Goal: Download file/media

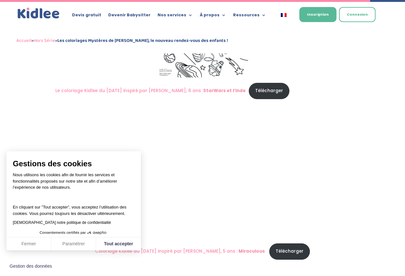
scroll to position [974, 0]
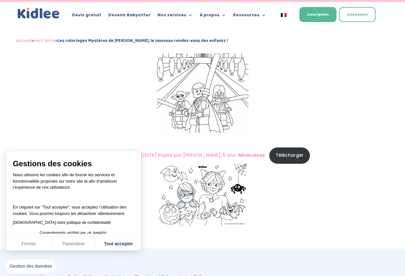
click at [236, 188] on img at bounding box center [203, 195] width 88 height 62
click at [286, 156] on link "Télécharger" at bounding box center [289, 156] width 41 height 16
click at [288, 156] on link "Télécharger" at bounding box center [289, 156] width 41 height 16
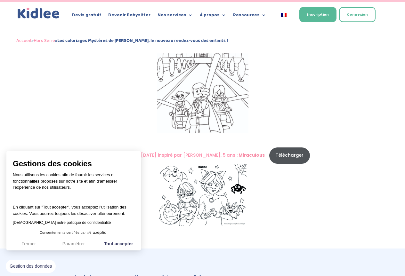
click at [289, 156] on link "Télécharger" at bounding box center [289, 156] width 41 height 16
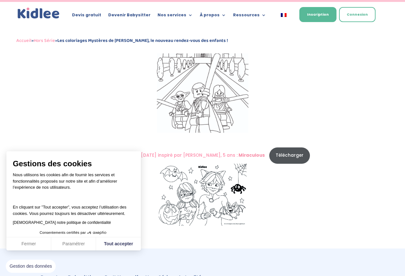
click at [284, 157] on link "Télécharger" at bounding box center [289, 156] width 41 height 16
click at [37, 244] on button "Fermer" at bounding box center [28, 244] width 45 height 13
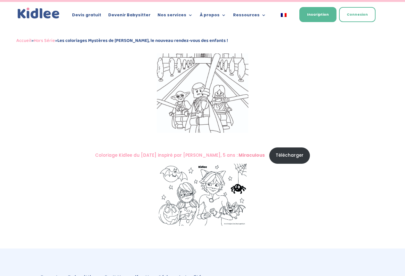
click at [186, 215] on img at bounding box center [203, 195] width 88 height 62
click at [285, 155] on link "Télécharger" at bounding box center [289, 156] width 41 height 16
click at [170, 188] on img at bounding box center [203, 195] width 88 height 62
click at [170, 187] on img at bounding box center [203, 195] width 88 height 62
drag, startPoint x: 170, startPoint y: 187, endPoint x: 166, endPoint y: 191, distance: 5.8
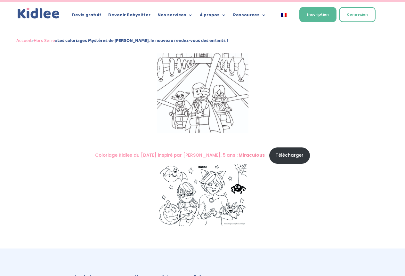
click at [166, 190] on img at bounding box center [203, 195] width 88 height 62
click at [214, 193] on img at bounding box center [203, 195] width 88 height 62
drag, startPoint x: 214, startPoint y: 193, endPoint x: 193, endPoint y: 189, distance: 21.2
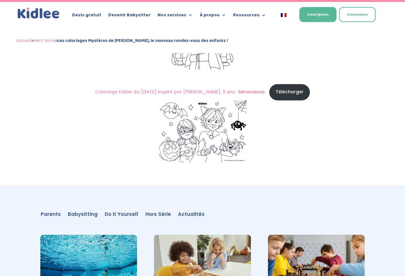
scroll to position [1006, 0]
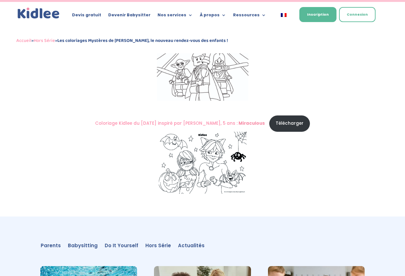
click at [218, 167] on img at bounding box center [203, 163] width 88 height 62
click at [218, 163] on img at bounding box center [203, 163] width 88 height 62
click at [215, 160] on img at bounding box center [203, 163] width 88 height 62
click at [215, 159] on img at bounding box center [203, 163] width 88 height 62
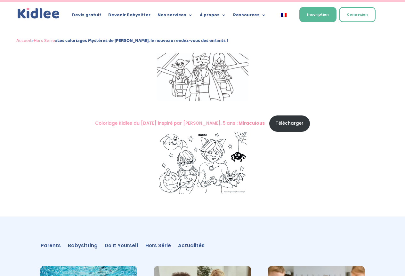
click at [233, 144] on img at bounding box center [203, 163] width 88 height 62
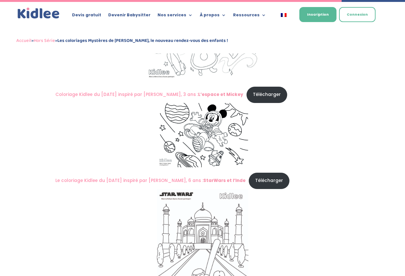
scroll to position [782, 0]
